Goal: Task Accomplishment & Management: Use online tool/utility

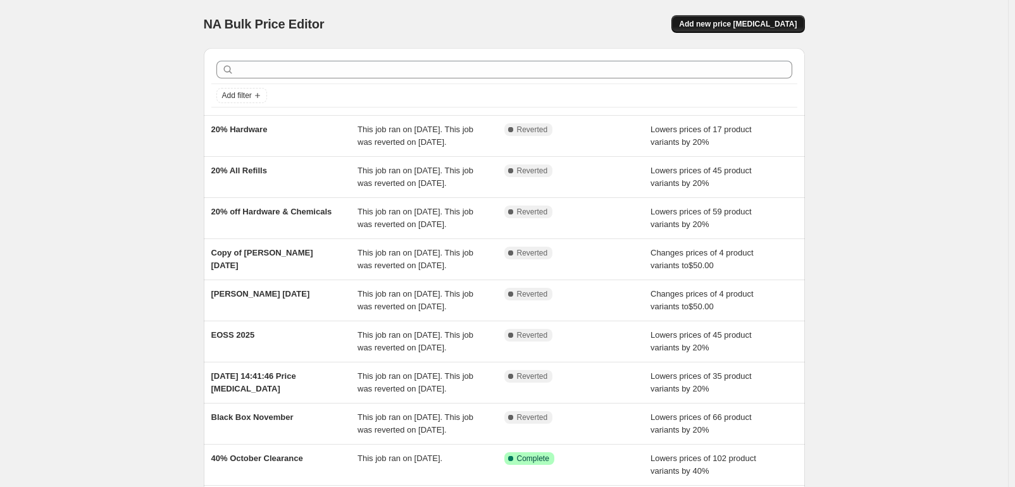
click at [743, 24] on span "Add new price [MEDICAL_DATA]" at bounding box center [738, 24] width 118 height 10
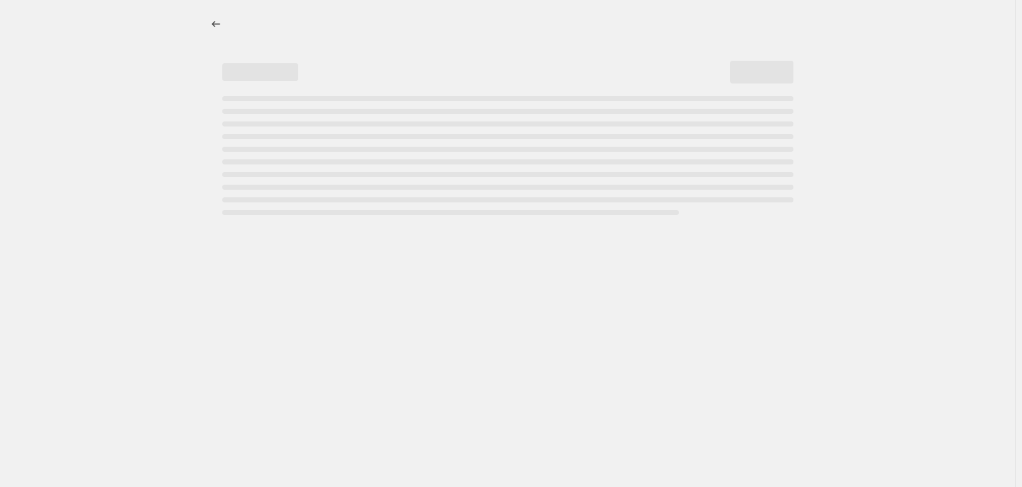
select select "percentage"
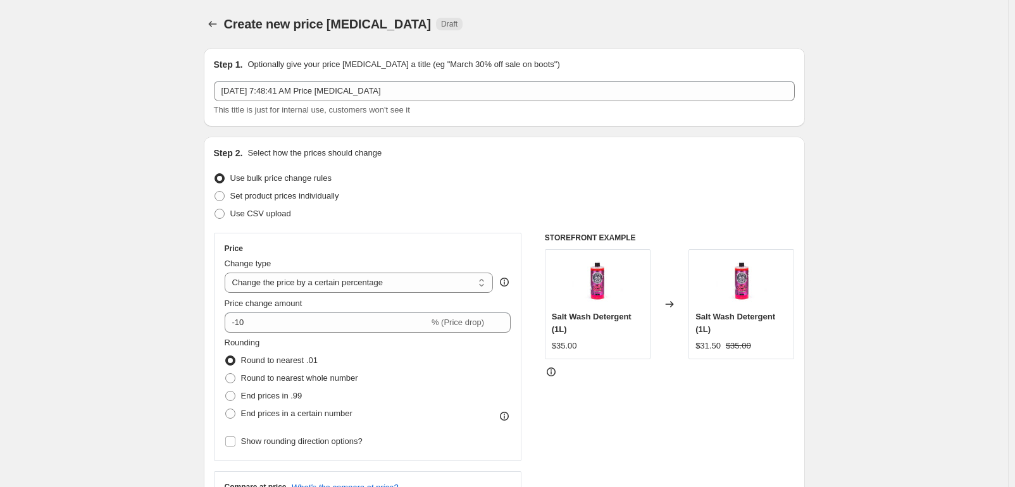
drag, startPoint x: 396, startPoint y: 285, endPoint x: 420, endPoint y: 174, distance: 113.8
click at [420, 174] on div "Step 2. Select how the prices should change Use bulk price change rules Set pro…" at bounding box center [504, 359] width 581 height 424
click at [337, 199] on span "Set product prices individually" at bounding box center [284, 195] width 109 height 9
click at [215, 192] on input "Set product prices individually" at bounding box center [215, 191] width 1 height 1
radio input "true"
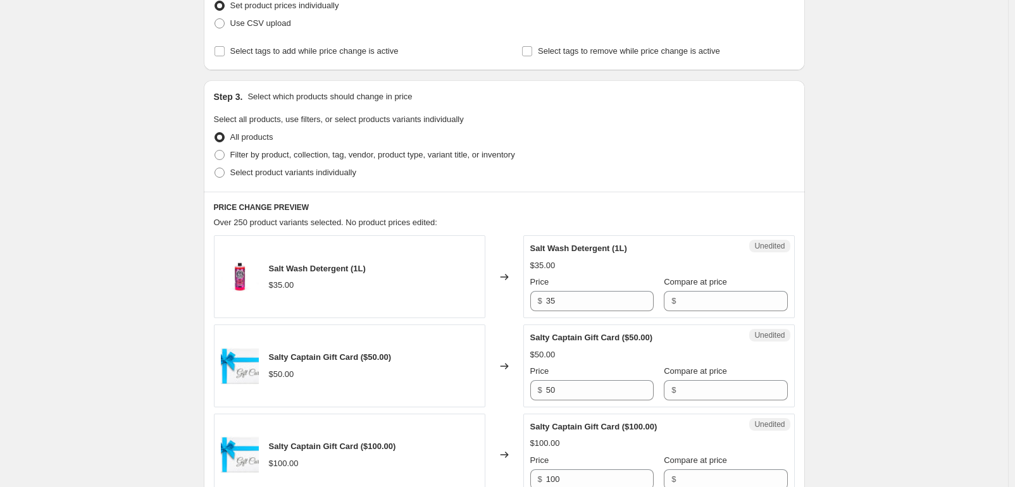
scroll to position [304, 0]
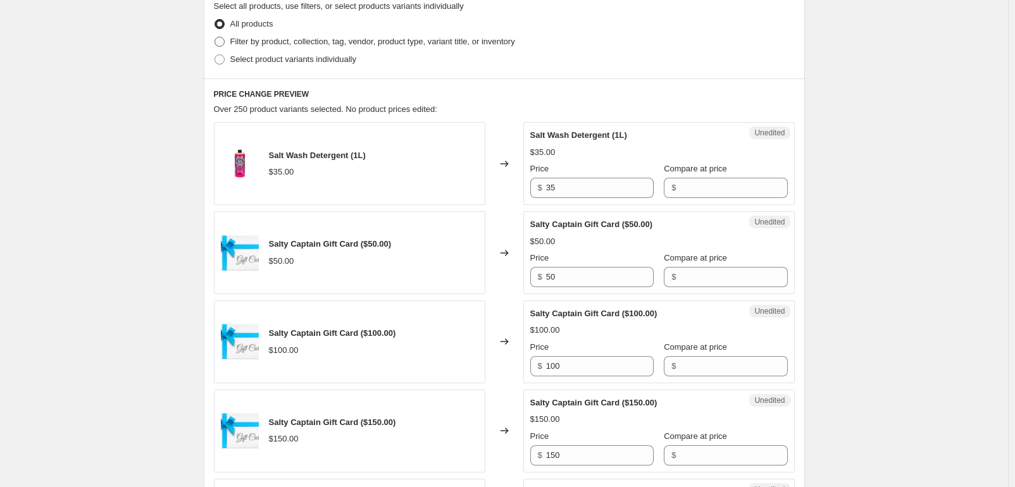
click at [277, 39] on span "Filter by product, collection, tag, vendor, product type, variant title, or inv…" at bounding box center [372, 41] width 285 height 9
click at [215, 37] on input "Filter by product, collection, tag, vendor, product type, variant title, or inv…" at bounding box center [215, 37] width 1 height 1
radio input "true"
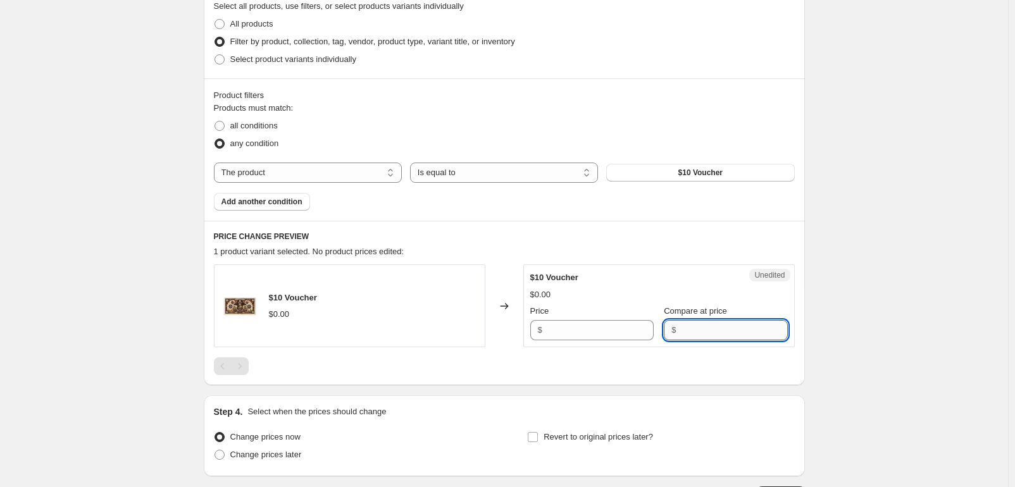
click at [699, 336] on input "Compare at price" at bounding box center [734, 330] width 108 height 20
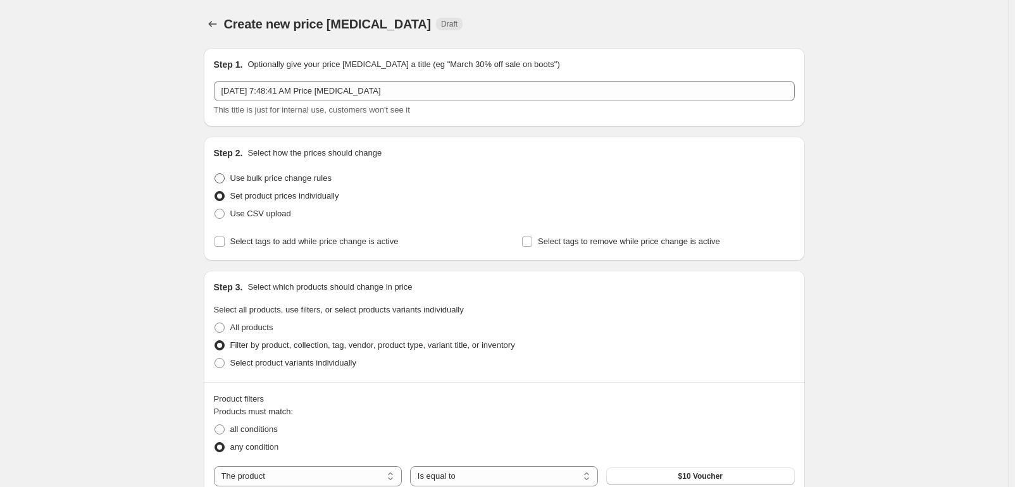
click at [289, 181] on span "Use bulk price change rules" at bounding box center [280, 177] width 101 height 9
click at [215, 174] on input "Use bulk price change rules" at bounding box center [215, 173] width 1 height 1
radio input "true"
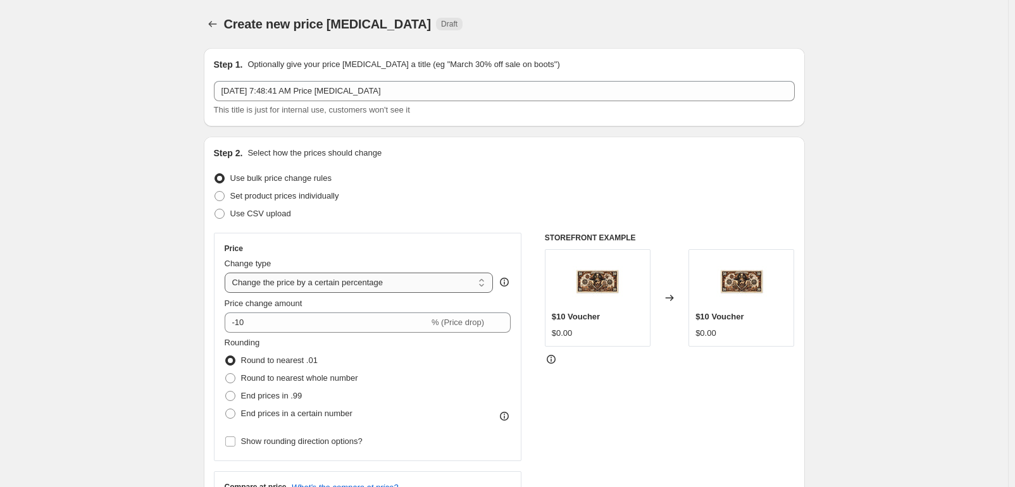
select select "no_change"
click at [227, 273] on select "Change the price to a certain amount Change the price by a certain amount Chang…" at bounding box center [359, 283] width 269 height 20
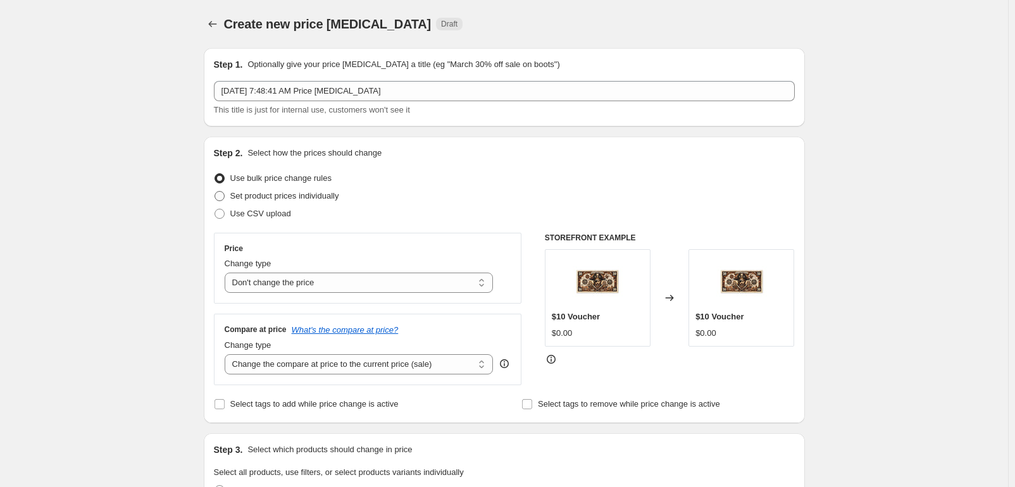
click at [330, 198] on span "Set product prices individually" at bounding box center [284, 195] width 109 height 9
click at [215, 192] on input "Set product prices individually" at bounding box center [215, 191] width 1 height 1
radio input "true"
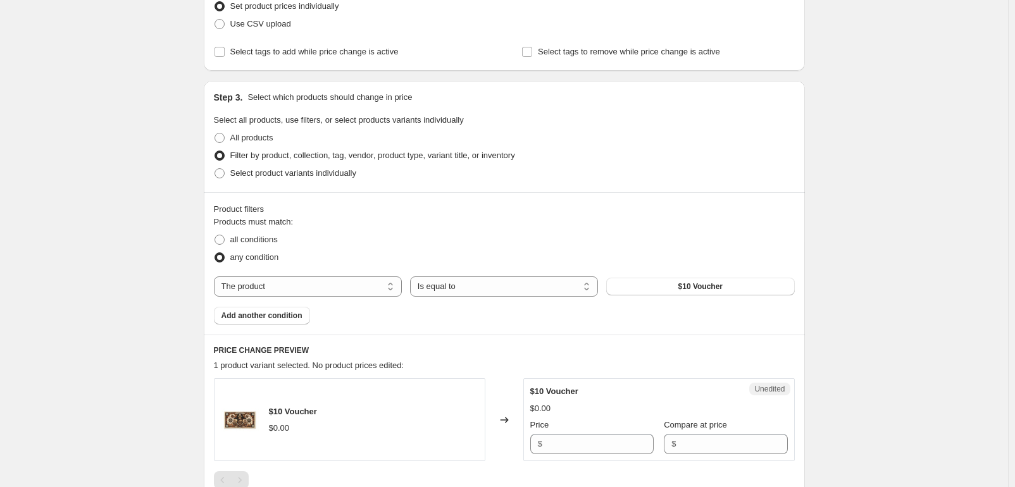
scroll to position [228, 0]
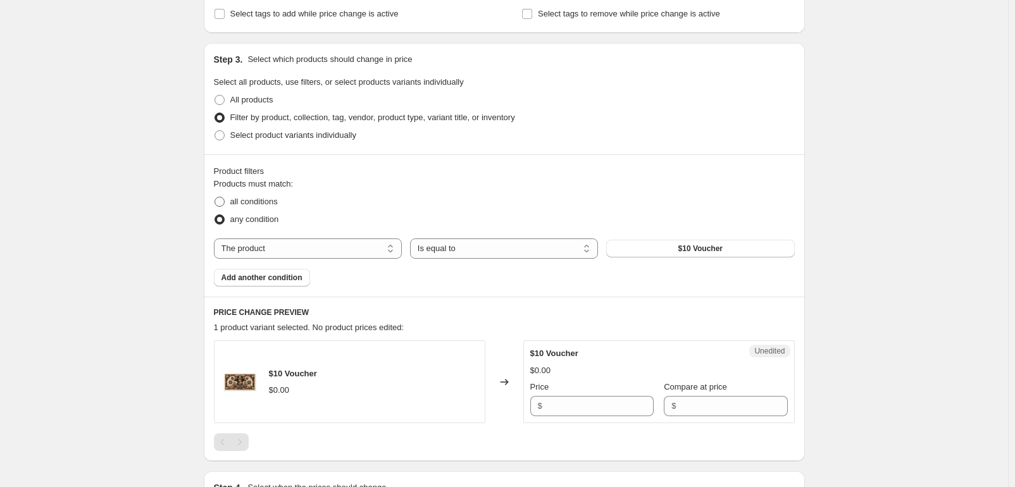
click at [278, 203] on span "all conditions" at bounding box center [253, 201] width 47 height 9
click at [215, 198] on input "all conditions" at bounding box center [215, 197] width 1 height 1
radio input "true"
select select "collection"
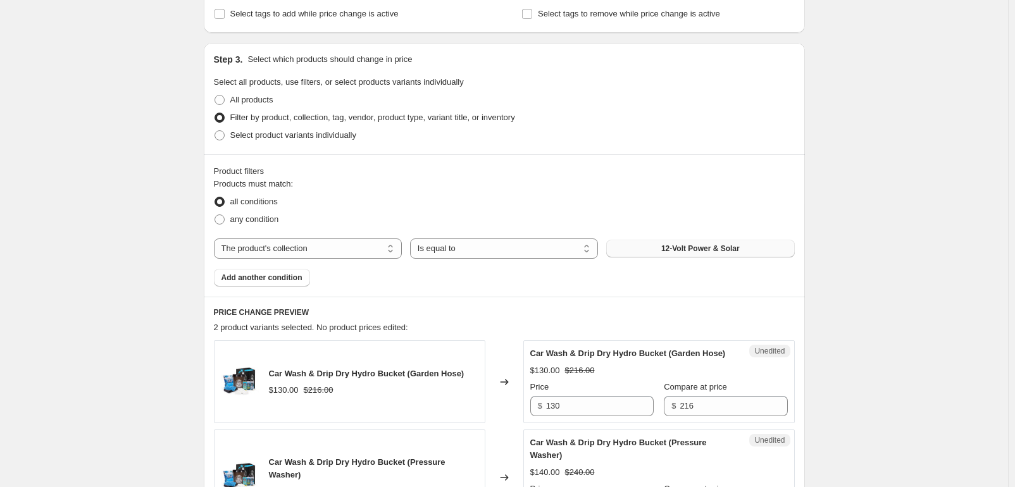
click at [634, 251] on button "12-Volt Power & Solar" at bounding box center [700, 249] width 188 height 18
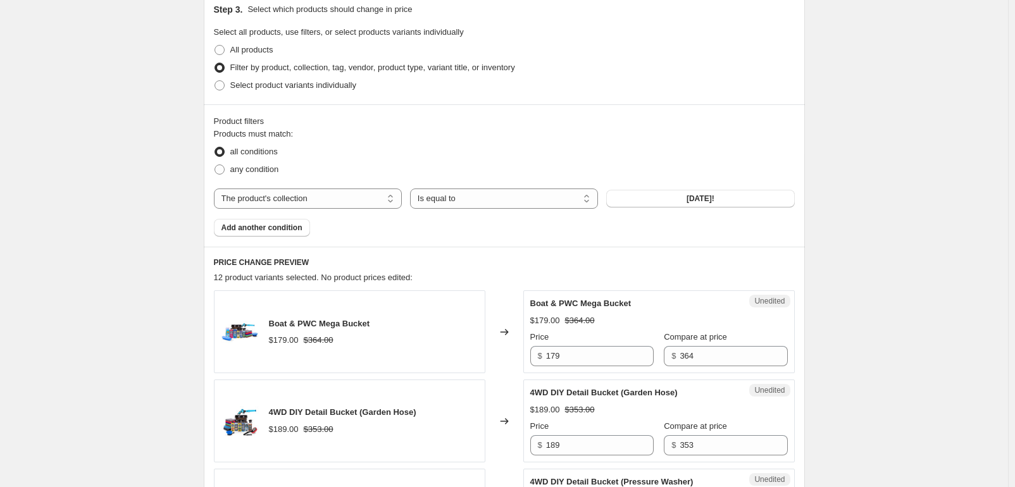
scroll to position [304, 0]
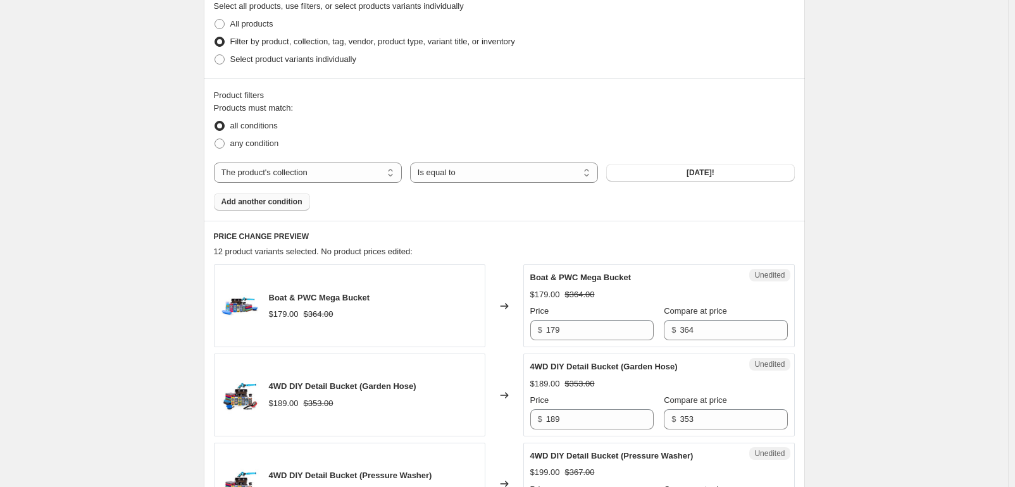
click at [276, 203] on span "Add another condition" at bounding box center [262, 202] width 81 height 10
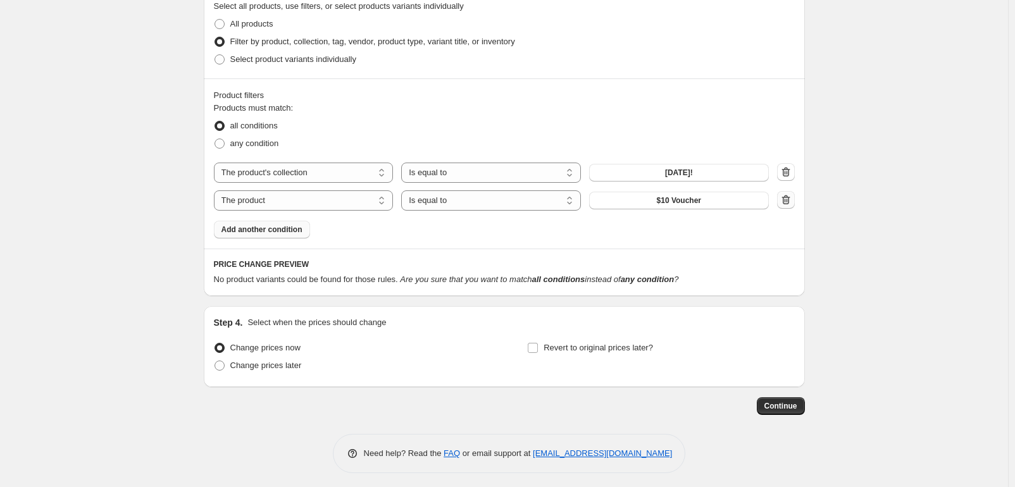
click at [791, 198] on icon "button" at bounding box center [786, 200] width 13 height 13
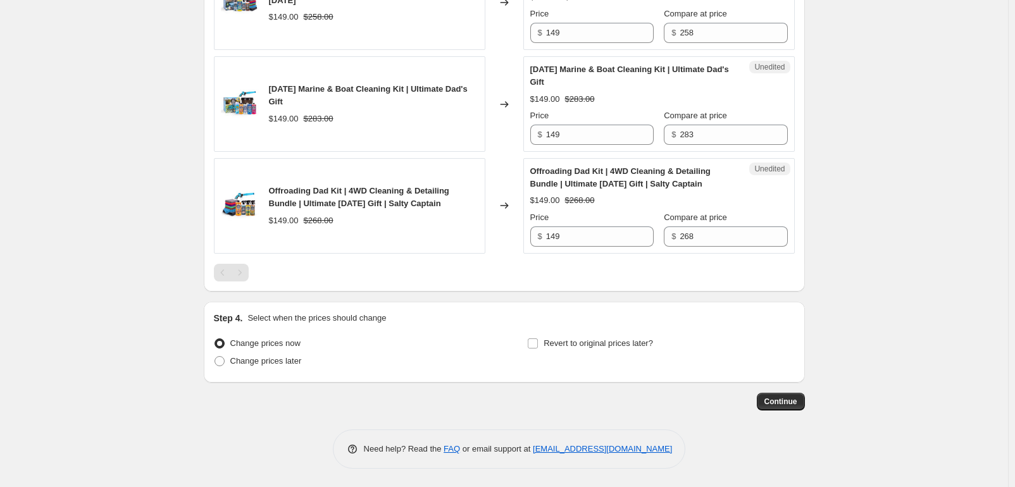
scroll to position [1455, 0]
click at [532, 345] on input "Revert to original prices later?" at bounding box center [533, 343] width 10 height 10
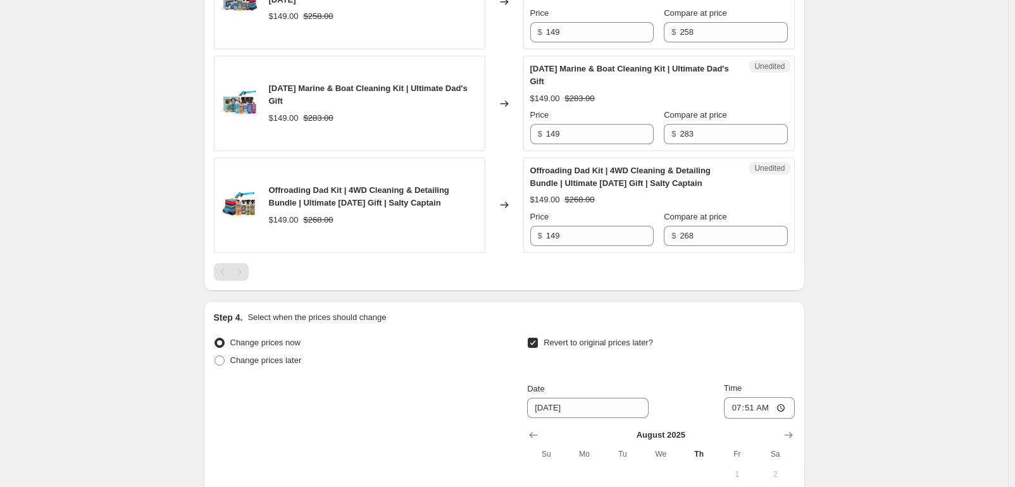
click at [532, 344] on input "Revert to original prices later?" at bounding box center [533, 343] width 10 height 10
checkbox input "false"
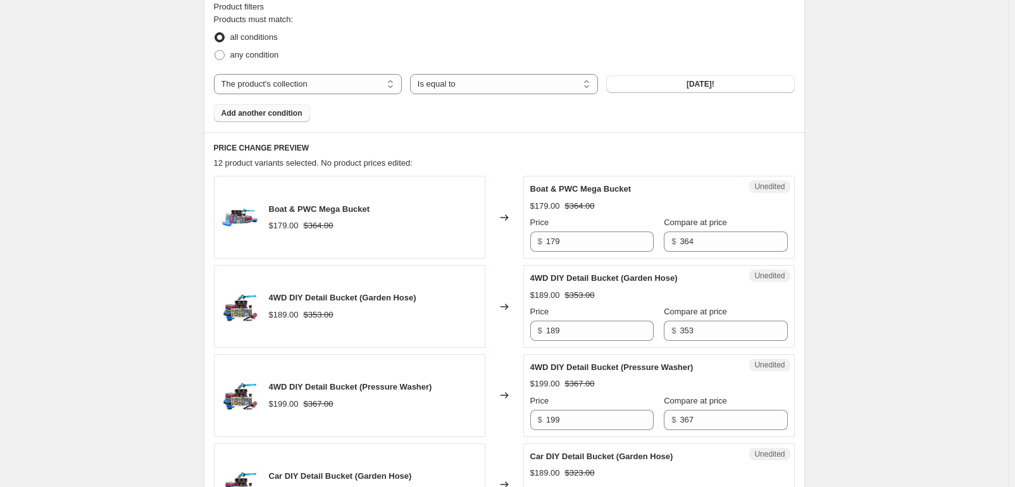
scroll to position [391, 0]
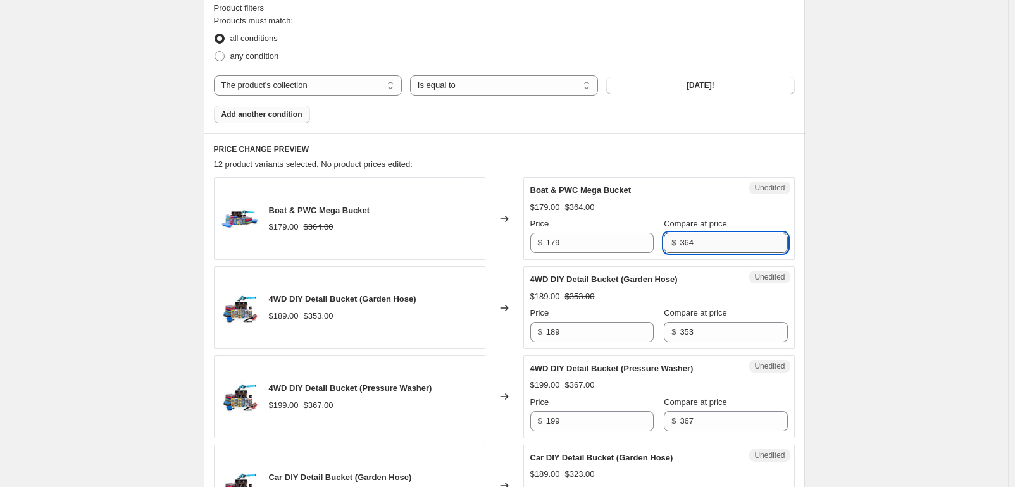
click at [691, 247] on input "364" at bounding box center [734, 243] width 108 height 20
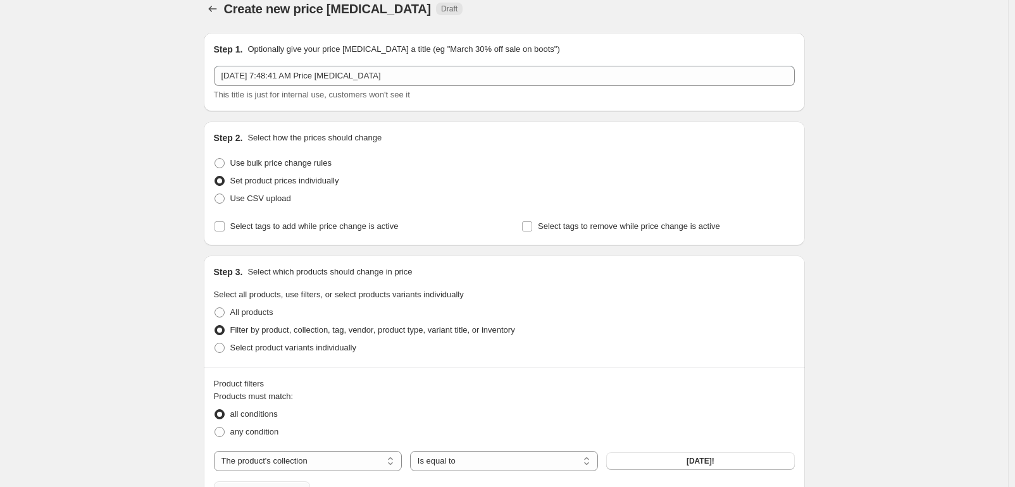
scroll to position [11, 0]
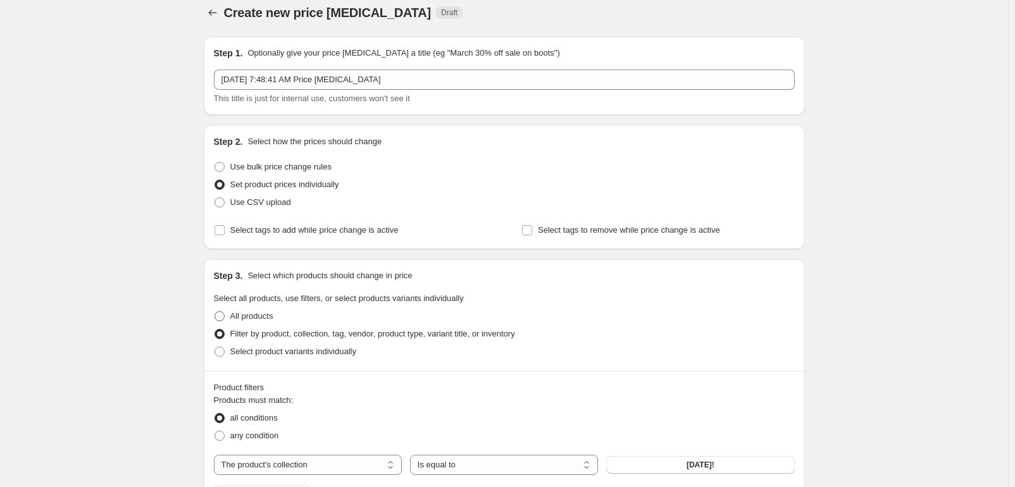
click at [262, 315] on span "All products" at bounding box center [251, 315] width 43 height 9
click at [215, 312] on input "All products" at bounding box center [215, 311] width 1 height 1
radio input "true"
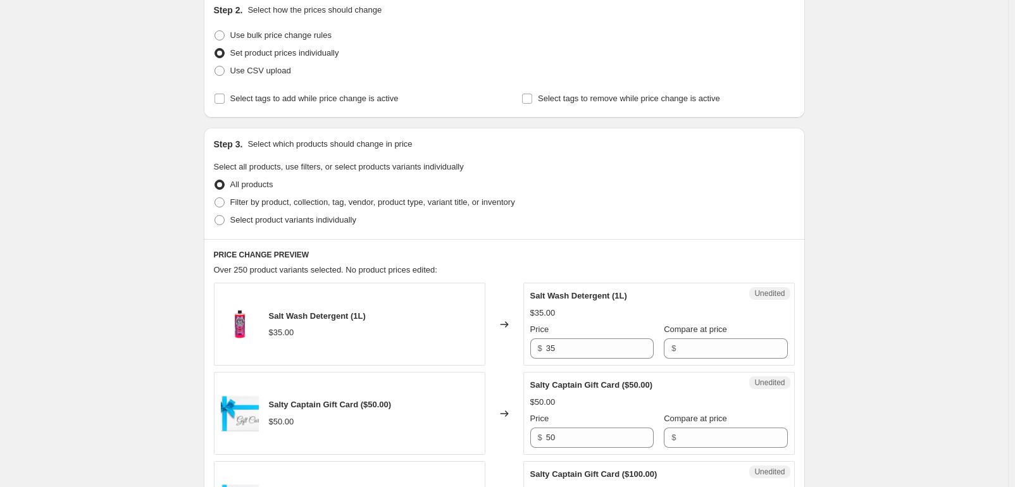
scroll to position [0, 0]
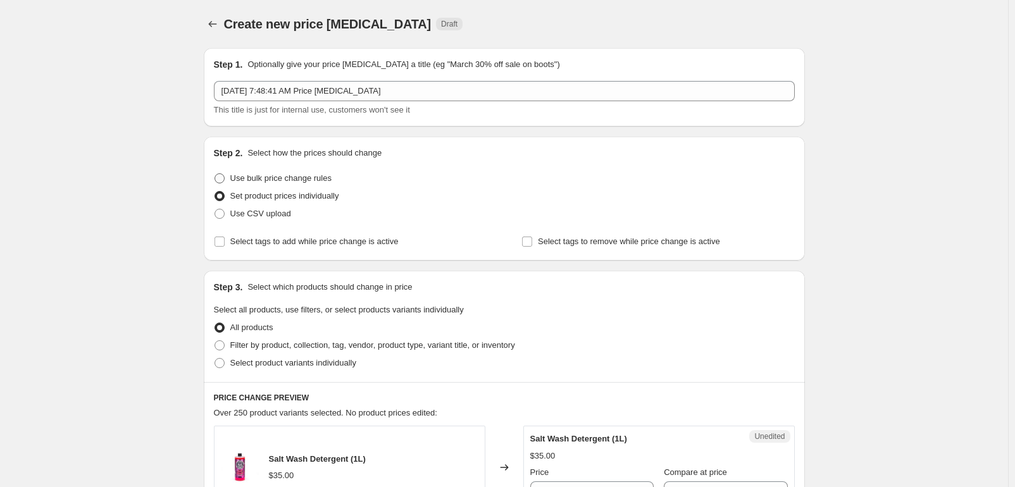
click at [288, 178] on span "Use bulk price change rules" at bounding box center [280, 177] width 101 height 9
click at [215, 174] on input "Use bulk price change rules" at bounding box center [215, 173] width 1 height 1
radio input "true"
select select "no_change"
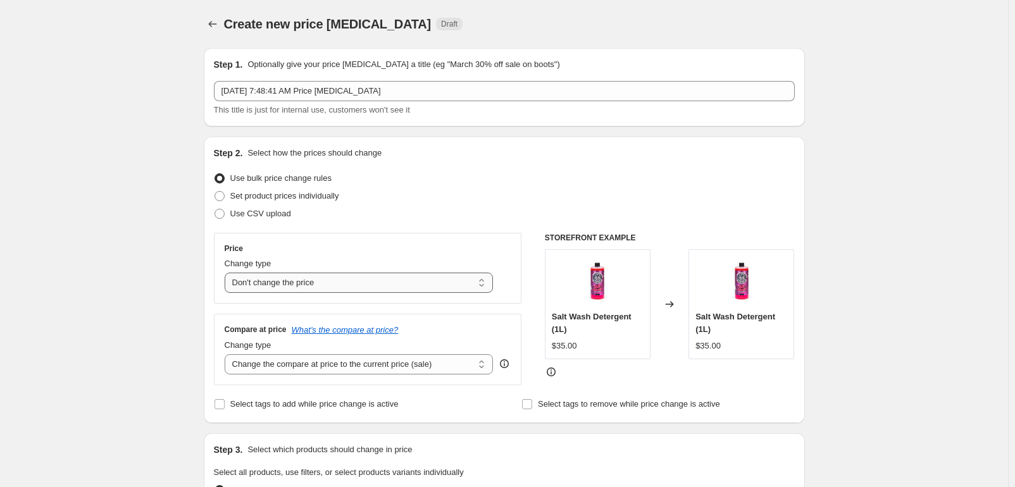
click at [227, 273] on select "Change the price to a certain amount Change the price by a certain amount Chang…" at bounding box center [359, 283] width 269 height 20
select select "by"
click at [227, 354] on select "Change the compare at price to the current price (sale) Change the compare at p…" at bounding box center [359, 364] width 269 height 20
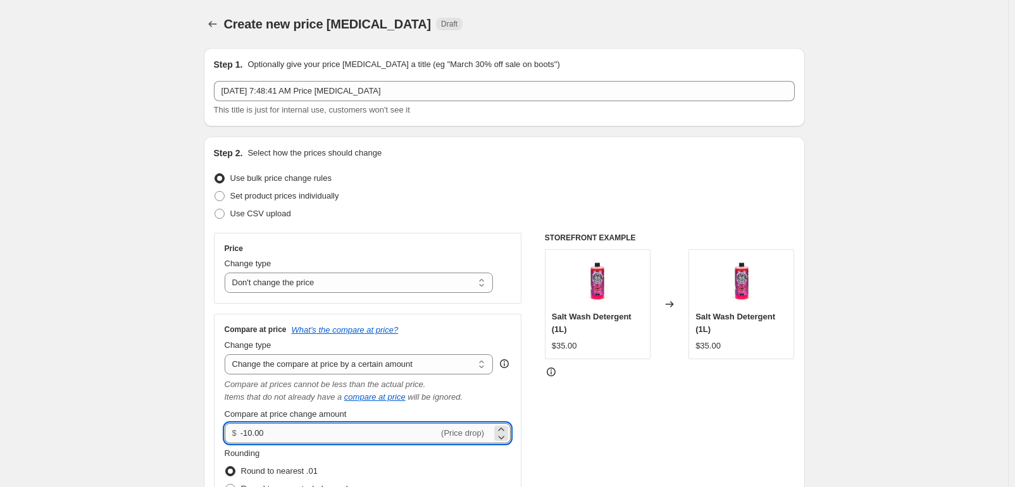
click at [252, 433] on input "-10.00" at bounding box center [340, 434] width 198 height 20
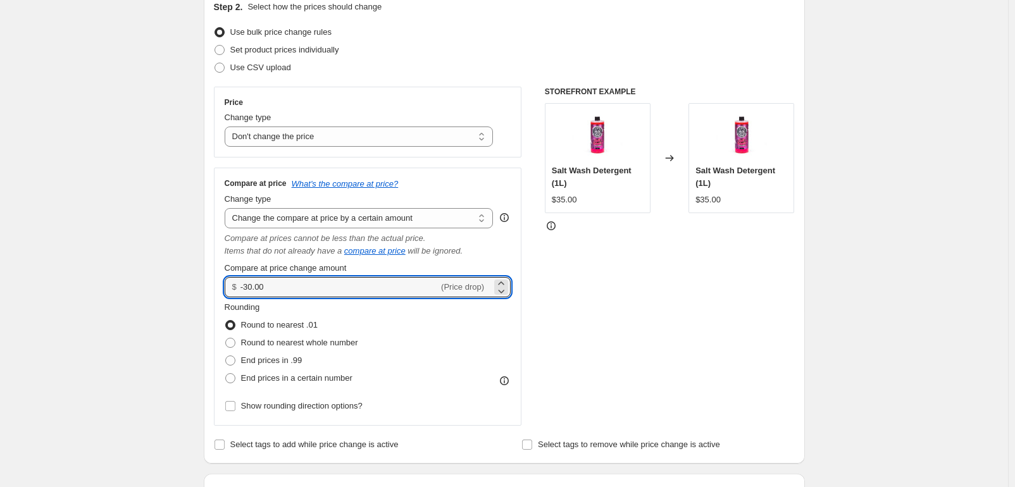
scroll to position [152, 0]
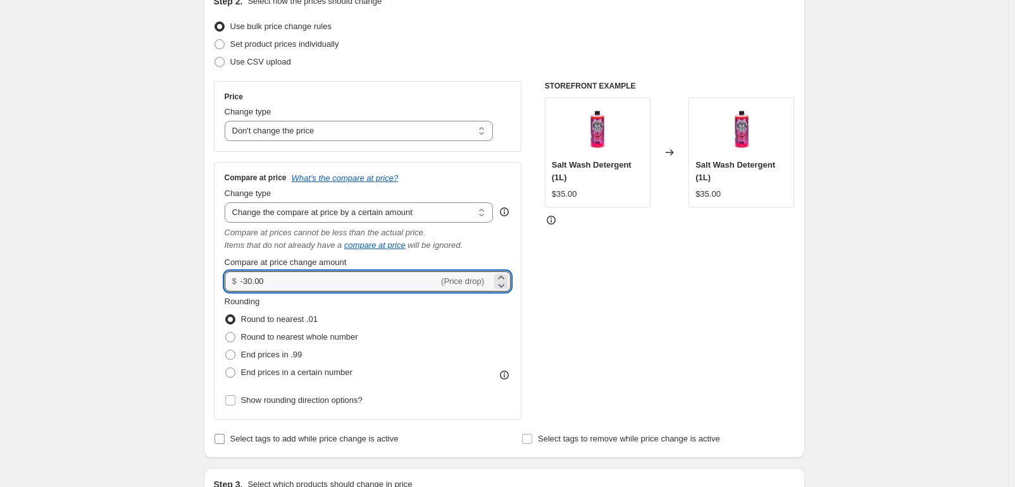
type input "-30.00"
click at [379, 444] on span "Select tags to add while price change is active" at bounding box center [314, 439] width 168 height 13
click at [225, 444] on input "Select tags to add while price change is active" at bounding box center [220, 439] width 10 height 10
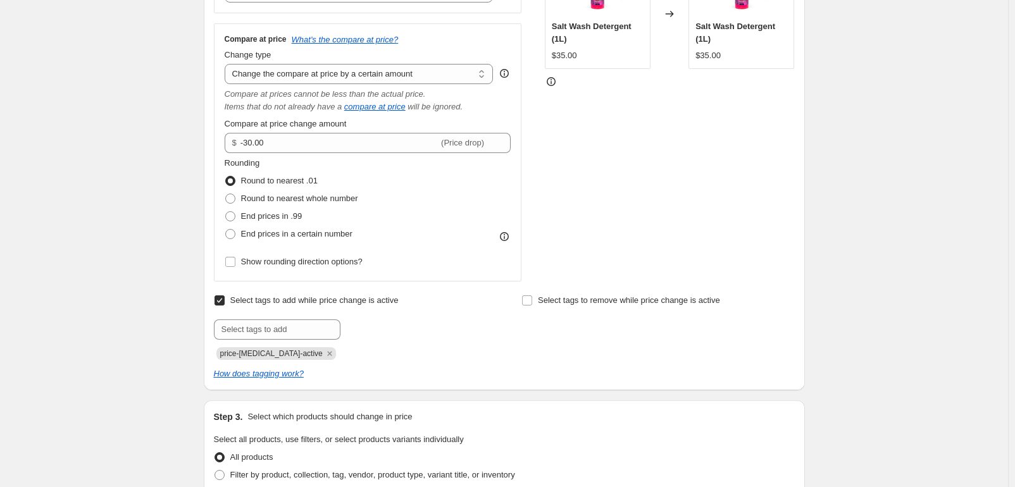
scroll to position [304, 0]
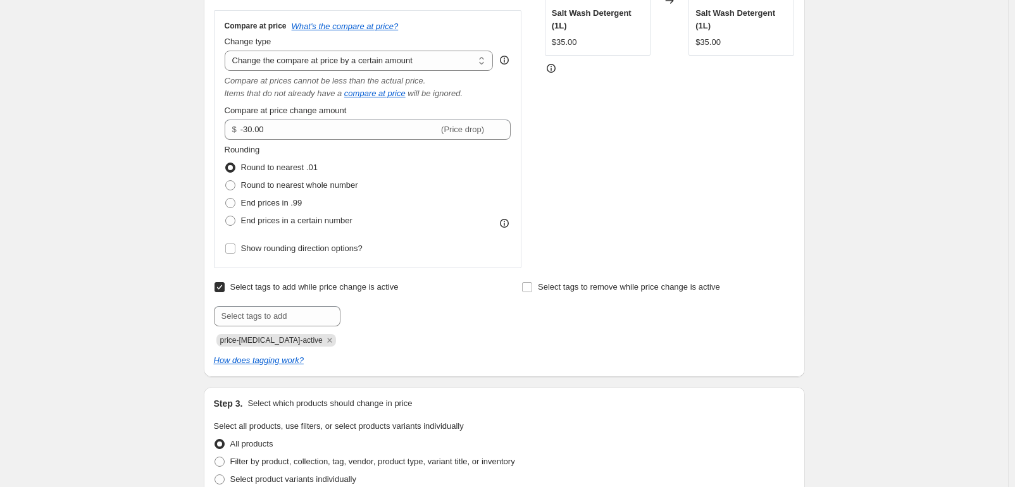
click at [303, 286] on span "Select tags to add while price change is active" at bounding box center [314, 286] width 168 height 9
click at [225, 286] on input "Select tags to add while price change is active" at bounding box center [220, 287] width 10 height 10
checkbox input "false"
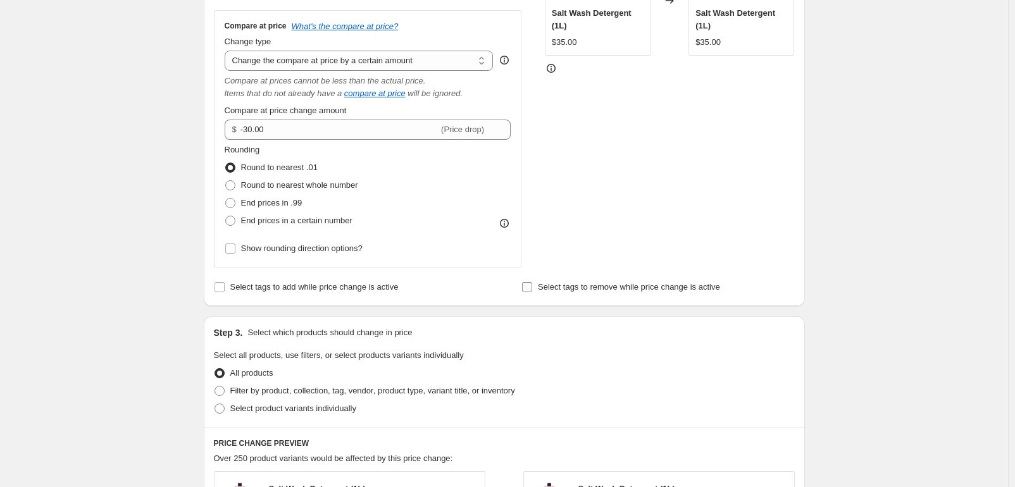
click at [581, 286] on span "Select tags to remove while price change is active" at bounding box center [629, 286] width 182 height 9
click at [532, 286] on input "Select tags to remove while price change is active" at bounding box center [527, 287] width 10 height 10
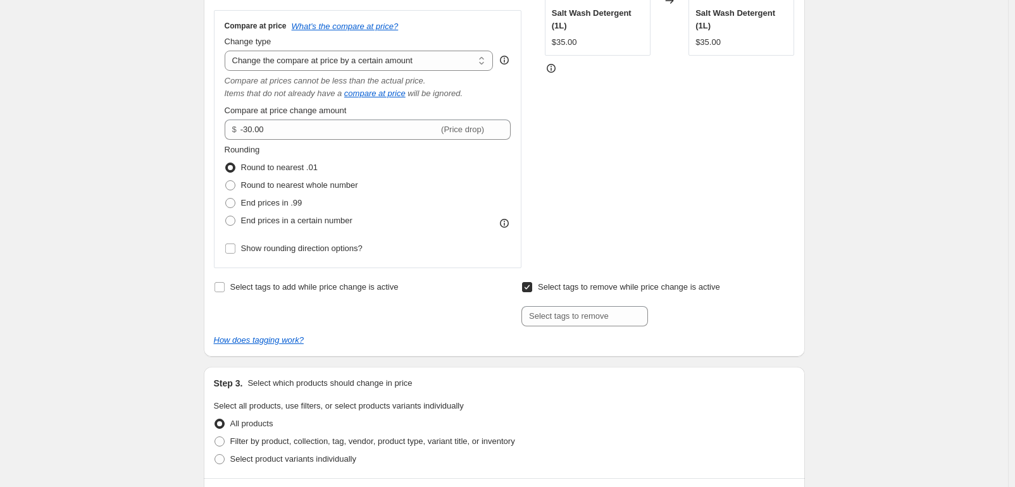
click at [581, 286] on span "Select tags to remove while price change is active" at bounding box center [629, 286] width 182 height 9
click at [532, 286] on input "Select tags to remove while price change is active" at bounding box center [527, 287] width 10 height 10
checkbox input "false"
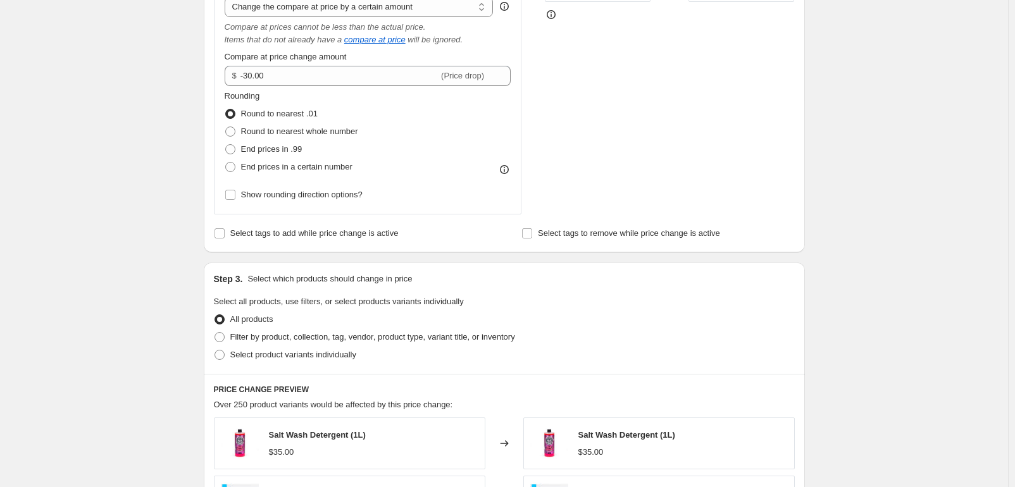
scroll to position [380, 0]
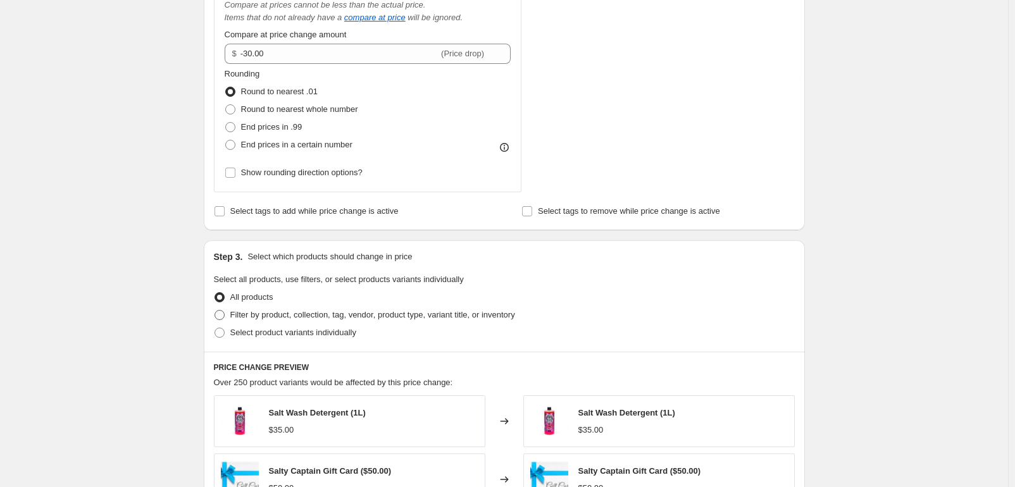
click at [345, 318] on span "Filter by product, collection, tag, vendor, product type, variant title, or inv…" at bounding box center [372, 314] width 285 height 9
click at [215, 311] on input "Filter by product, collection, tag, vendor, product type, variant title, or inv…" at bounding box center [215, 310] width 1 height 1
radio input "true"
select select "collection"
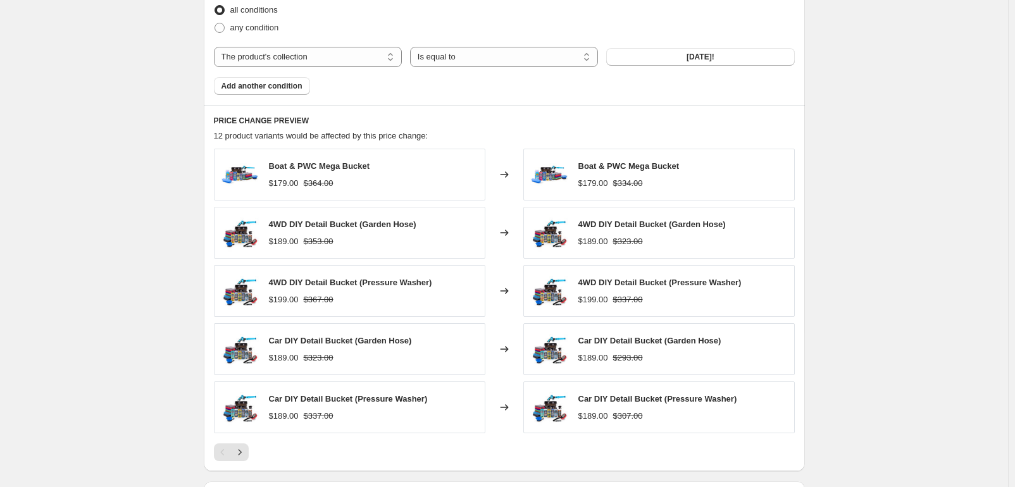
scroll to position [836, 0]
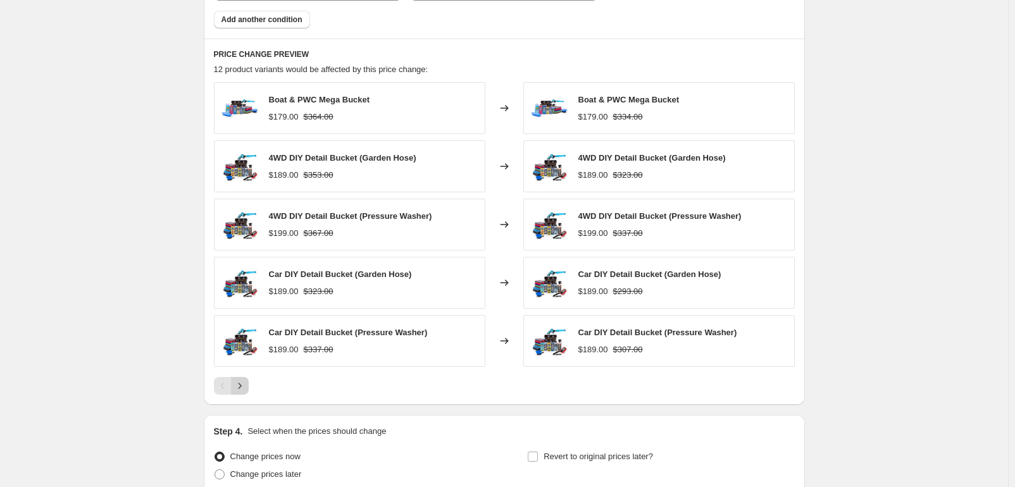
click at [240, 387] on icon "Next" at bounding box center [240, 386] width 13 height 13
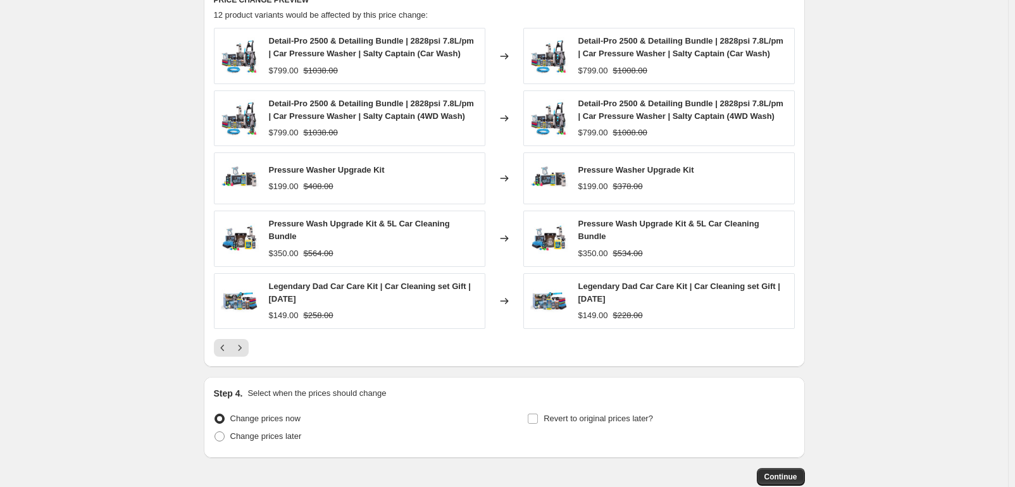
scroll to position [912, 0]
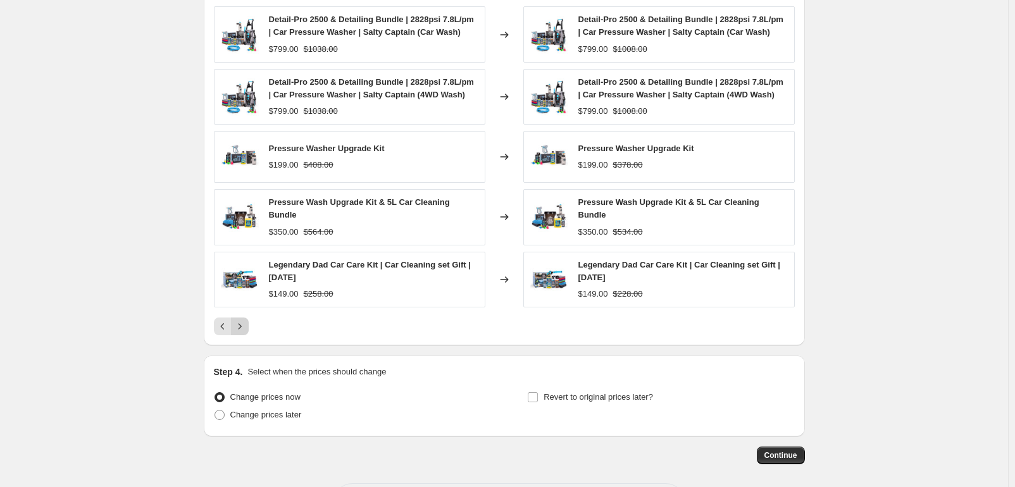
click at [241, 329] on icon "Next" at bounding box center [240, 326] width 13 height 13
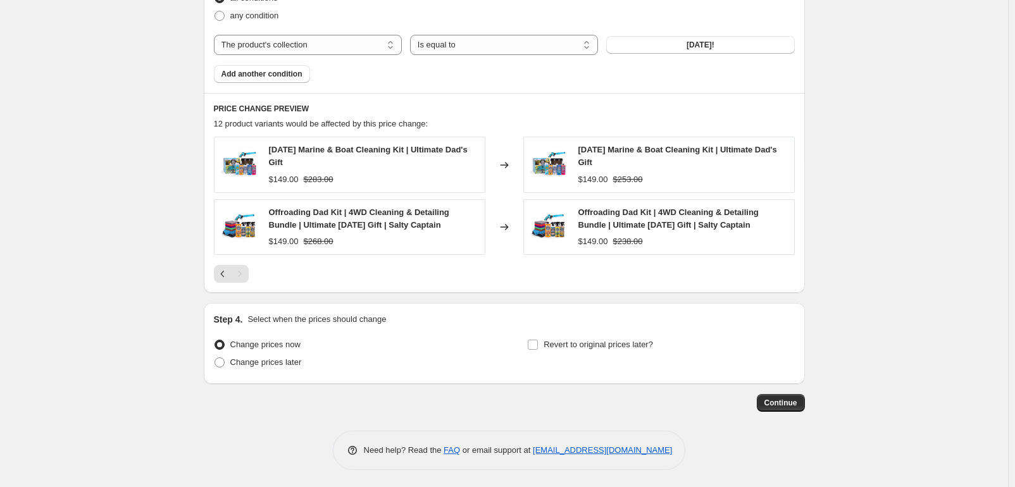
scroll to position [783, 0]
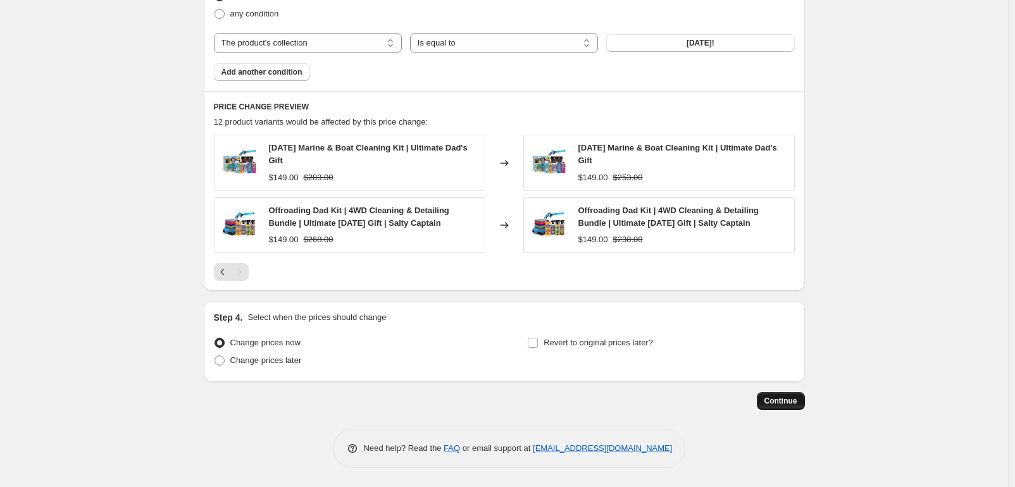
click at [769, 404] on span "Continue" at bounding box center [781, 401] width 33 height 10
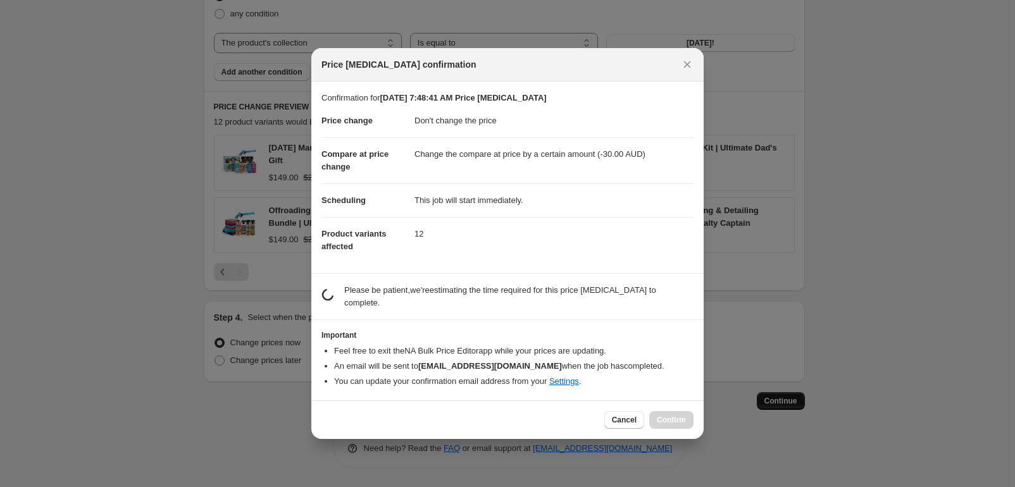
scroll to position [0, 0]
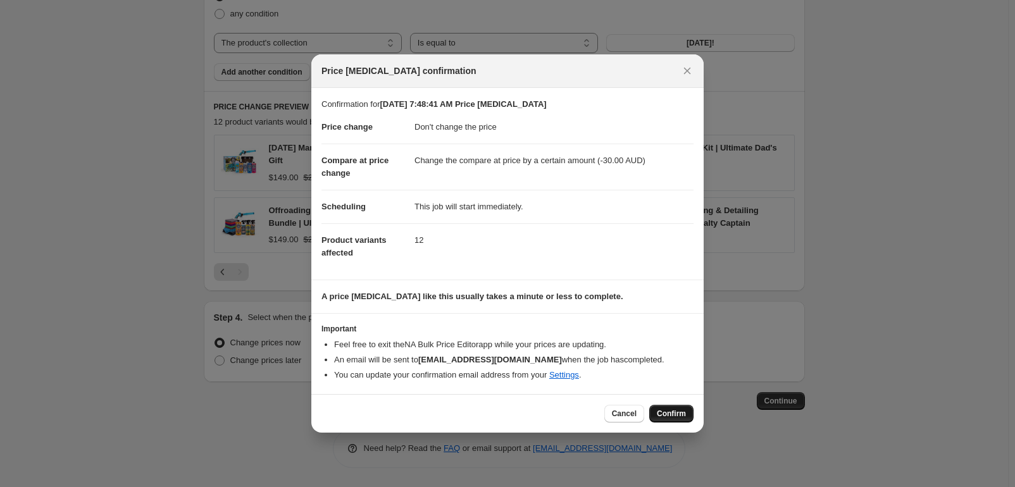
click at [681, 417] on span "Confirm" at bounding box center [671, 414] width 29 height 10
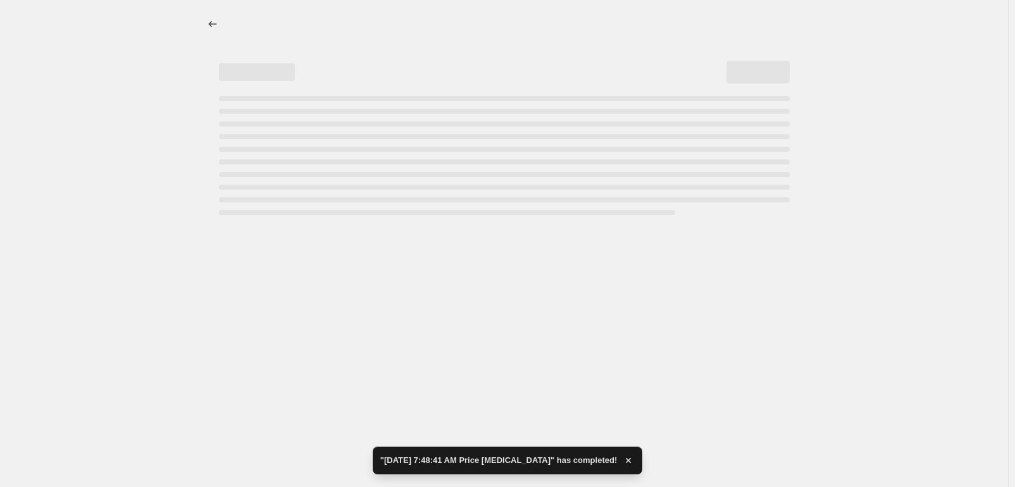
select select "no_change"
select select "by"
select select "collection"
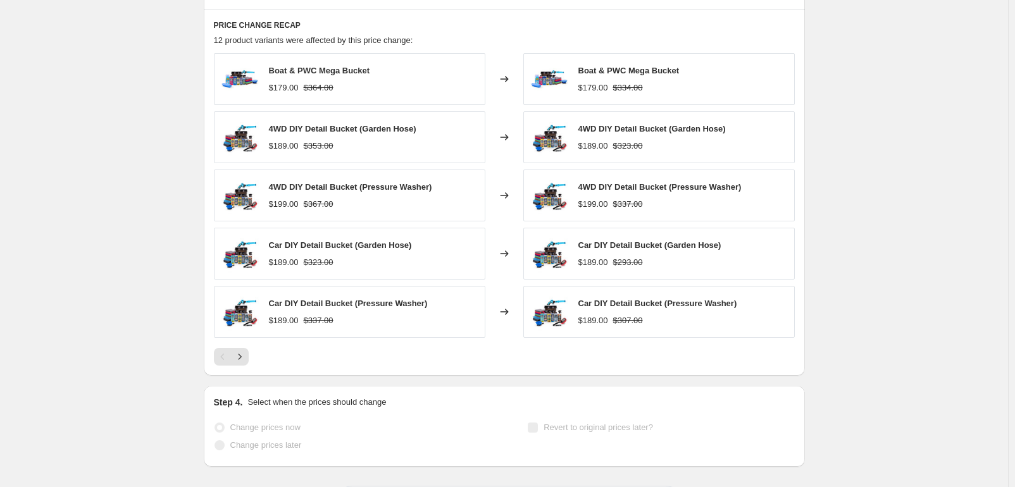
scroll to position [1042, 0]
